Goal: Navigation & Orientation: Understand site structure

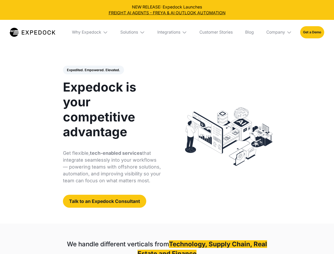
select select
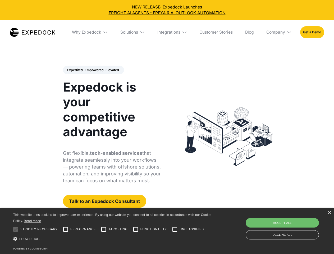
click at [167, 32] on div "Integrations" at bounding box center [168, 32] width 23 height 5
click at [90, 32] on div "Why Expedock" at bounding box center [81, 32] width 29 height 5
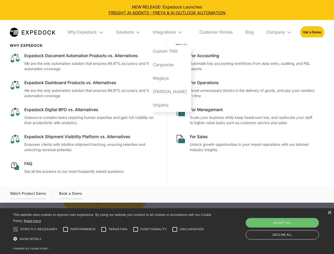
click at [133, 32] on div "Solutions" at bounding box center [125, 32] width 18 height 5
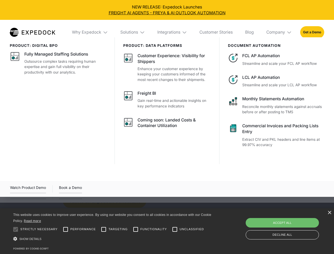
click at [172, 32] on div "Integrations" at bounding box center [168, 32] width 23 height 5
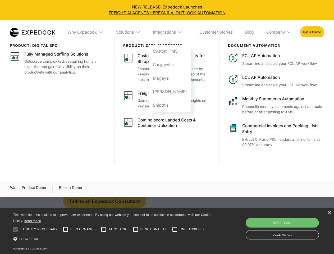
click at [279, 32] on div "Company" at bounding box center [275, 32] width 19 height 5
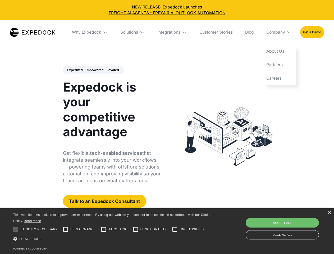
click at [93, 70] on div "Expedited. Empowered. Elevated. Automate Freight Document Extraction at 99.97% …" at bounding box center [112, 137] width 98 height 142
click at [16, 229] on div at bounding box center [15, 229] width 11 height 11
click at [66, 229] on input "Performance" at bounding box center [65, 229] width 11 height 11
checkbox input "true"
click at [104, 229] on input "Targeting" at bounding box center [103, 229] width 11 height 11
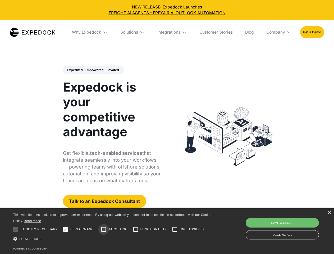
checkbox input "true"
click at [136, 229] on input "Functionality" at bounding box center [135, 229] width 11 height 11
checkbox input "true"
